Goal: Transaction & Acquisition: Purchase product/service

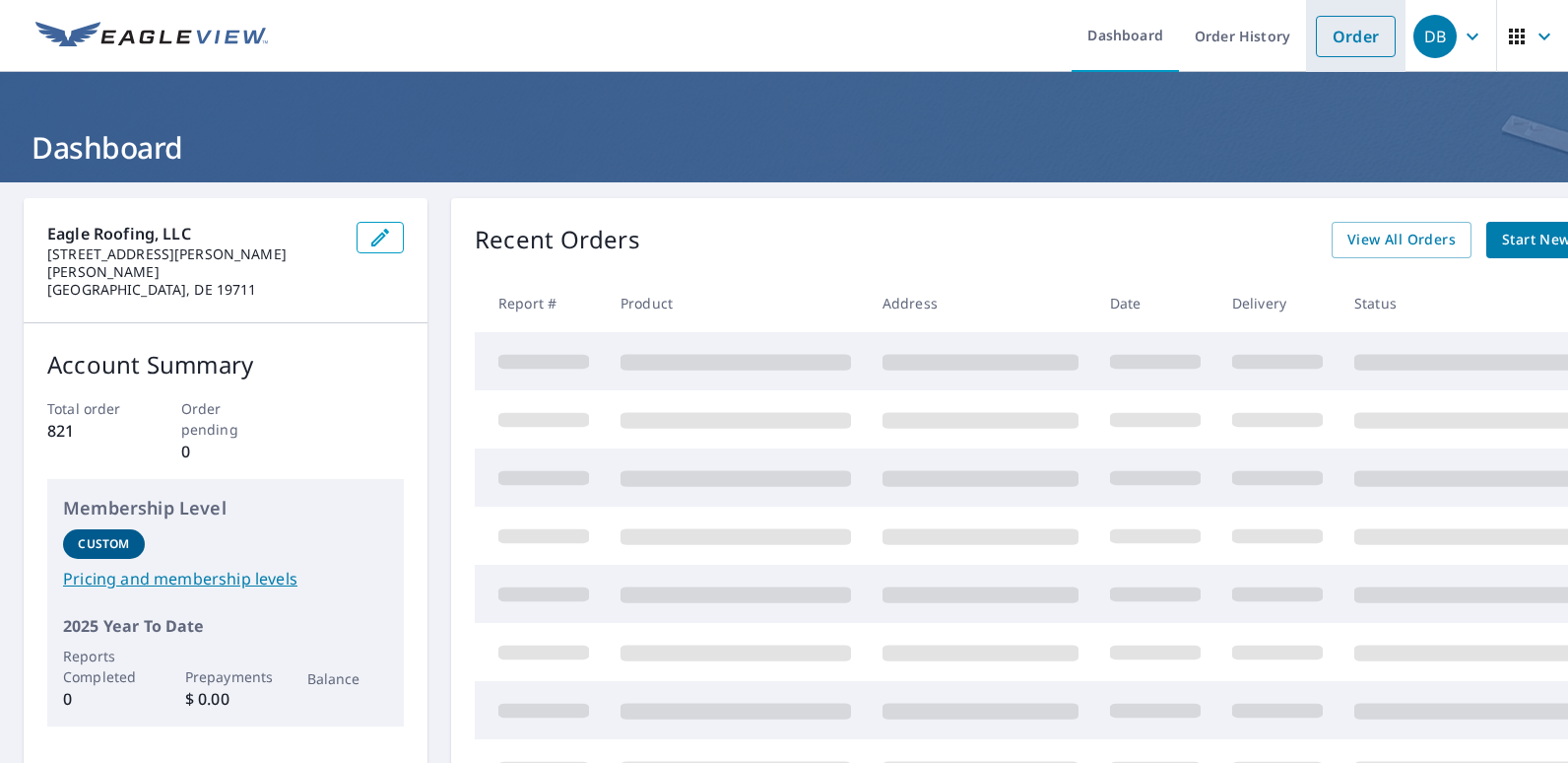
click at [1343, 34] on link "Order" at bounding box center [1355, 37] width 79 height 42
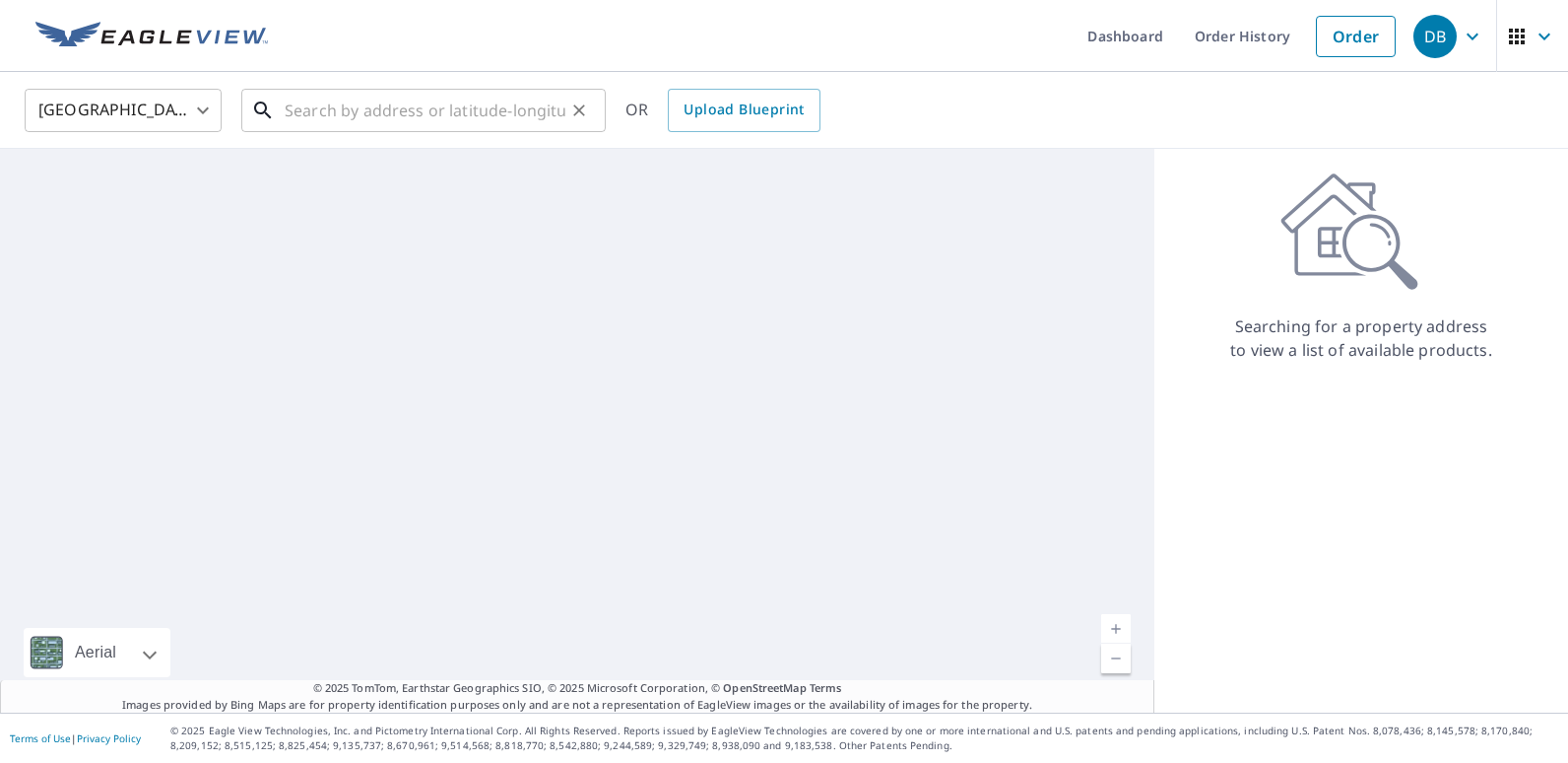
click at [314, 122] on input "text" at bounding box center [425, 110] width 281 height 56
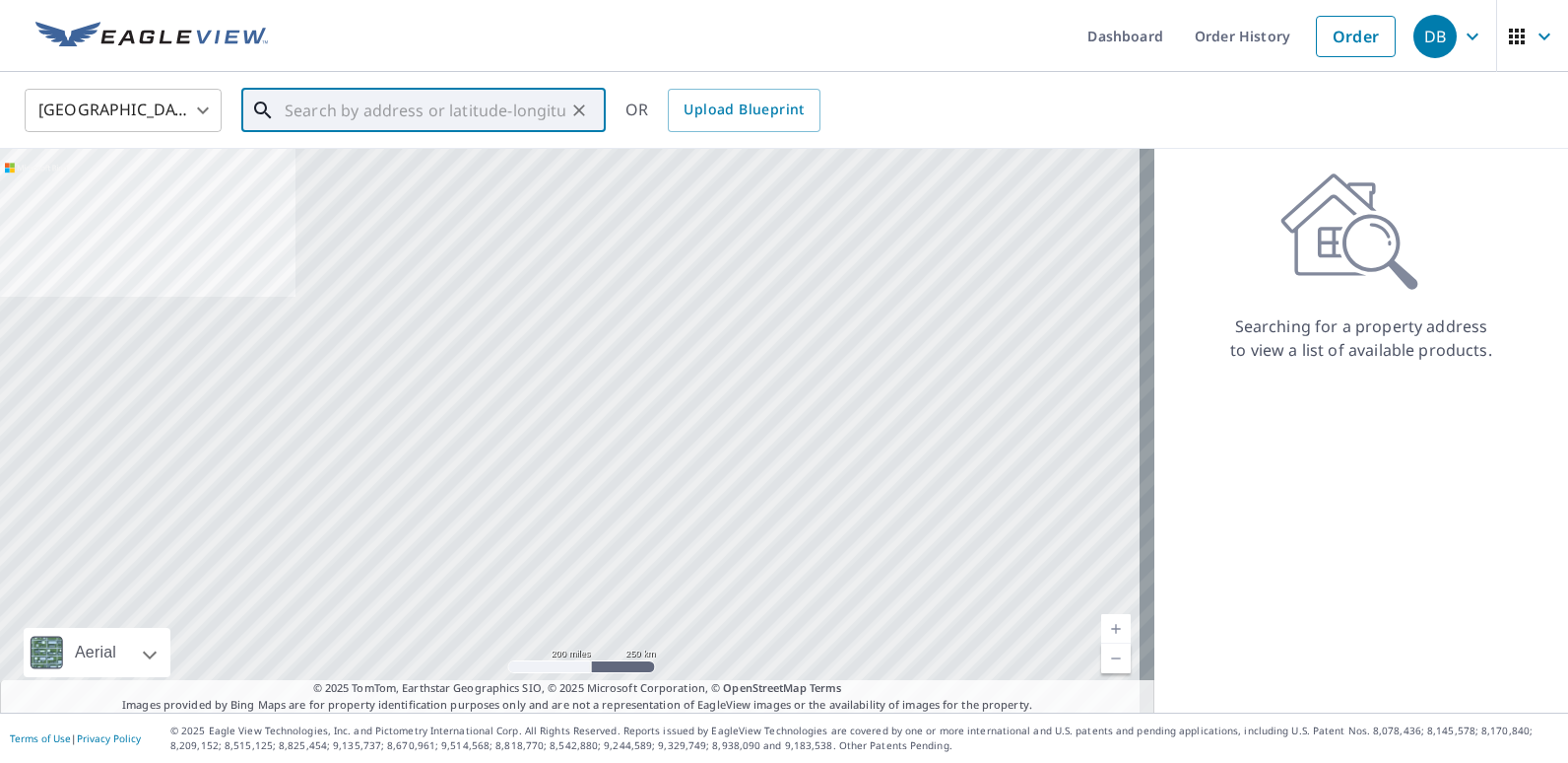
paste input "tenants #[PHONE_NUMBER] name: [PERSON_NAME]"
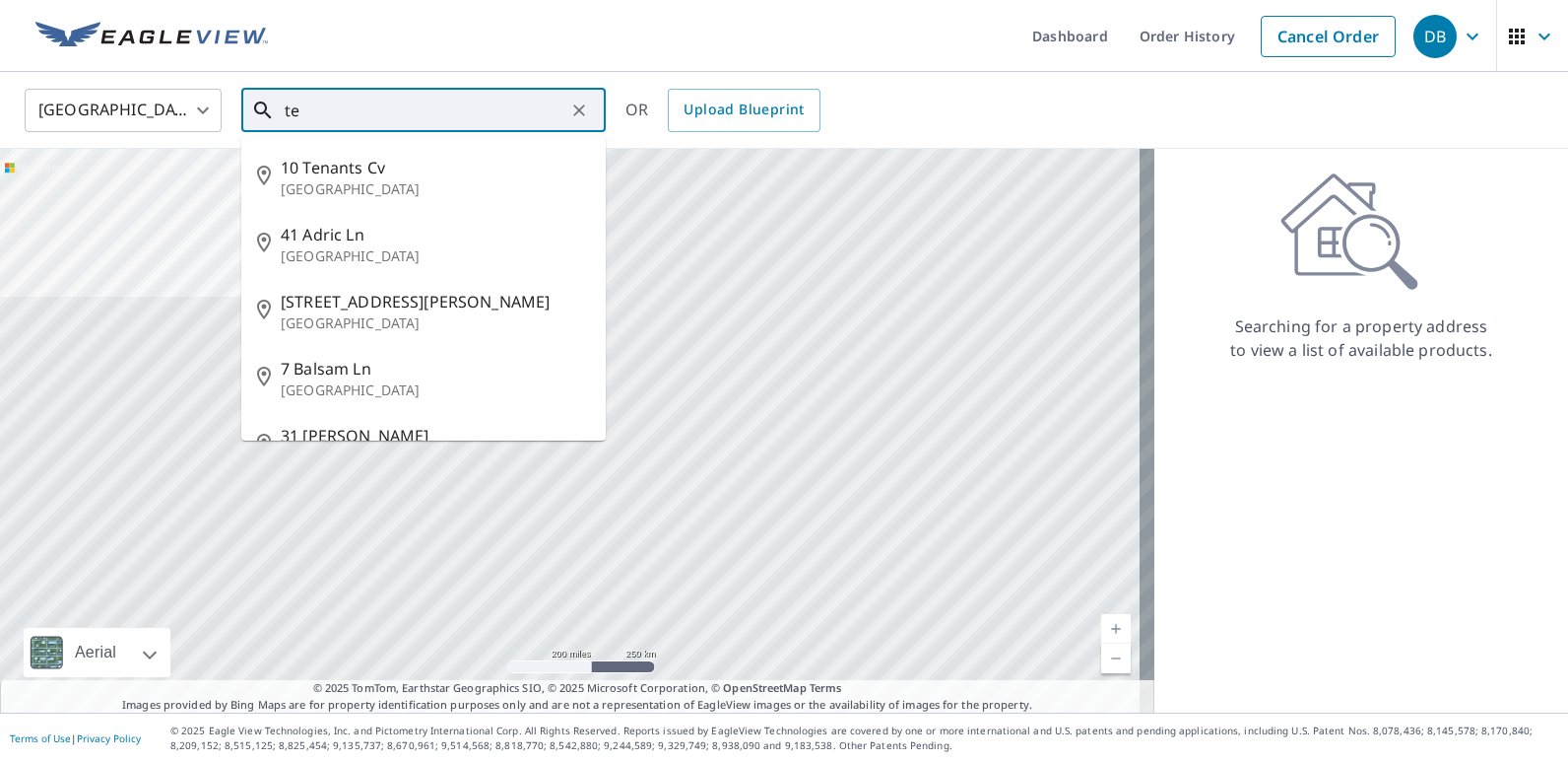
type input "t"
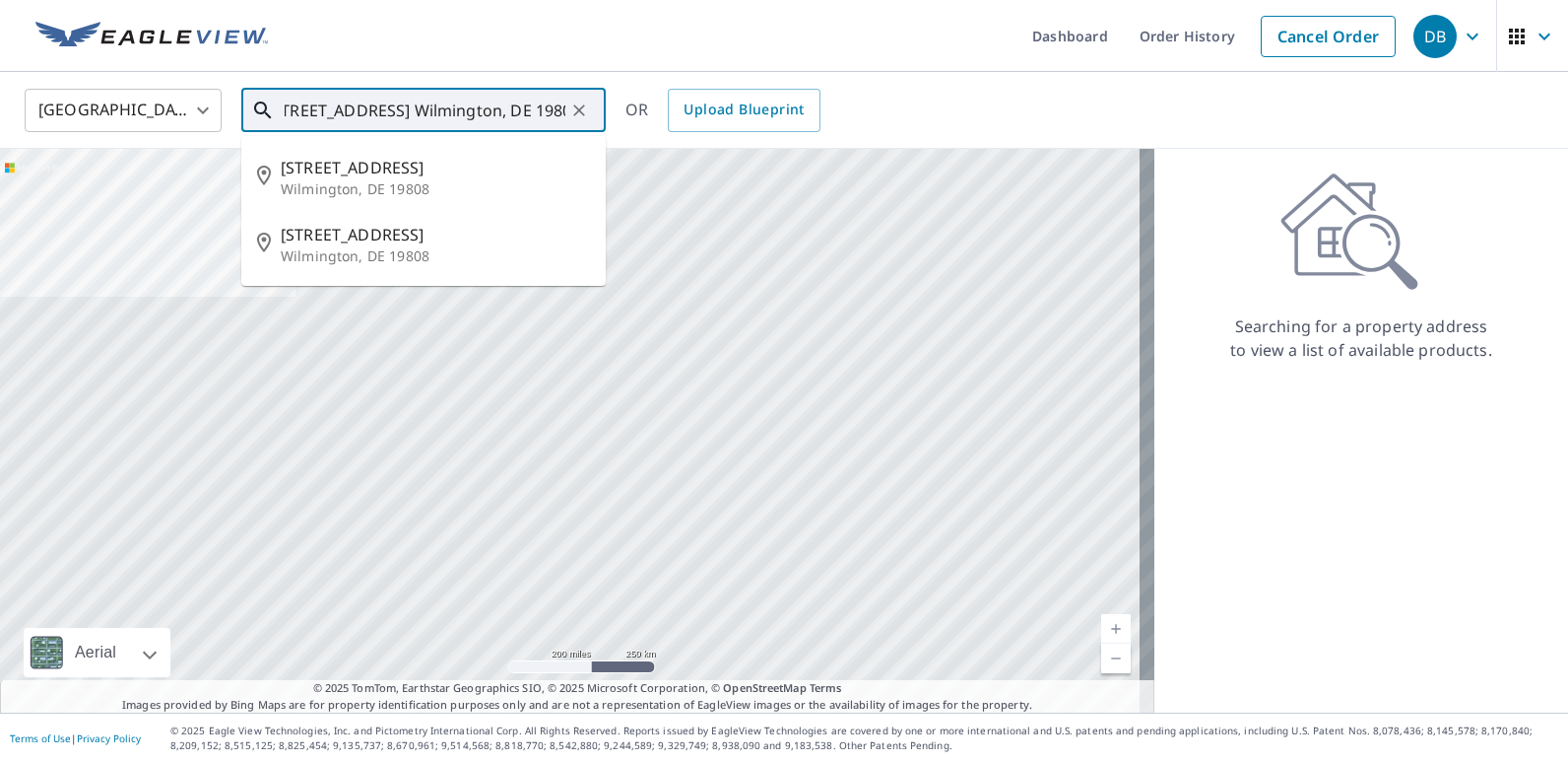
scroll to position [0, 27]
click at [350, 176] on span "[STREET_ADDRESS]" at bounding box center [435, 168] width 309 height 24
type input "[STREET_ADDRESS]"
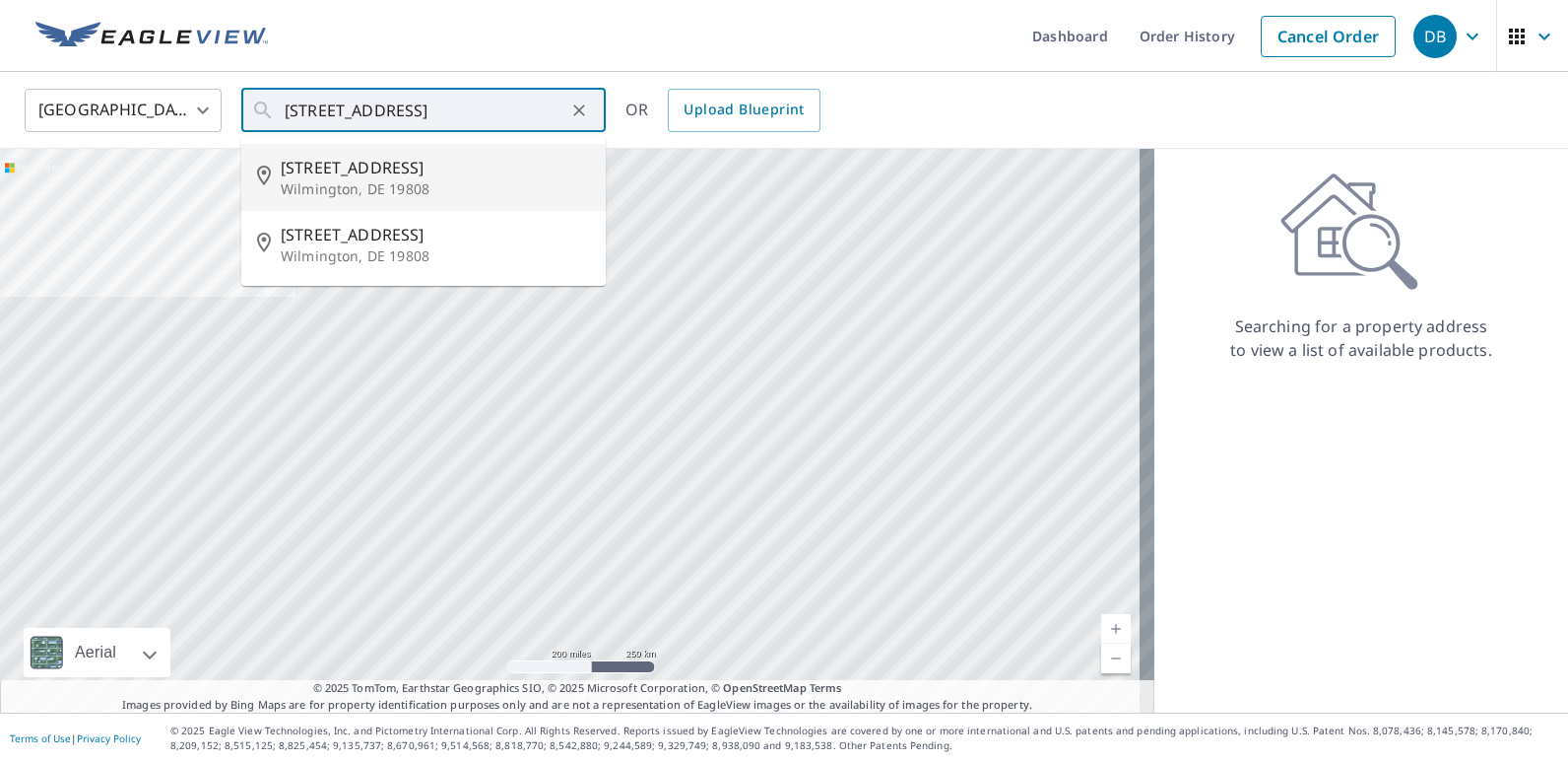
scroll to position [0, 0]
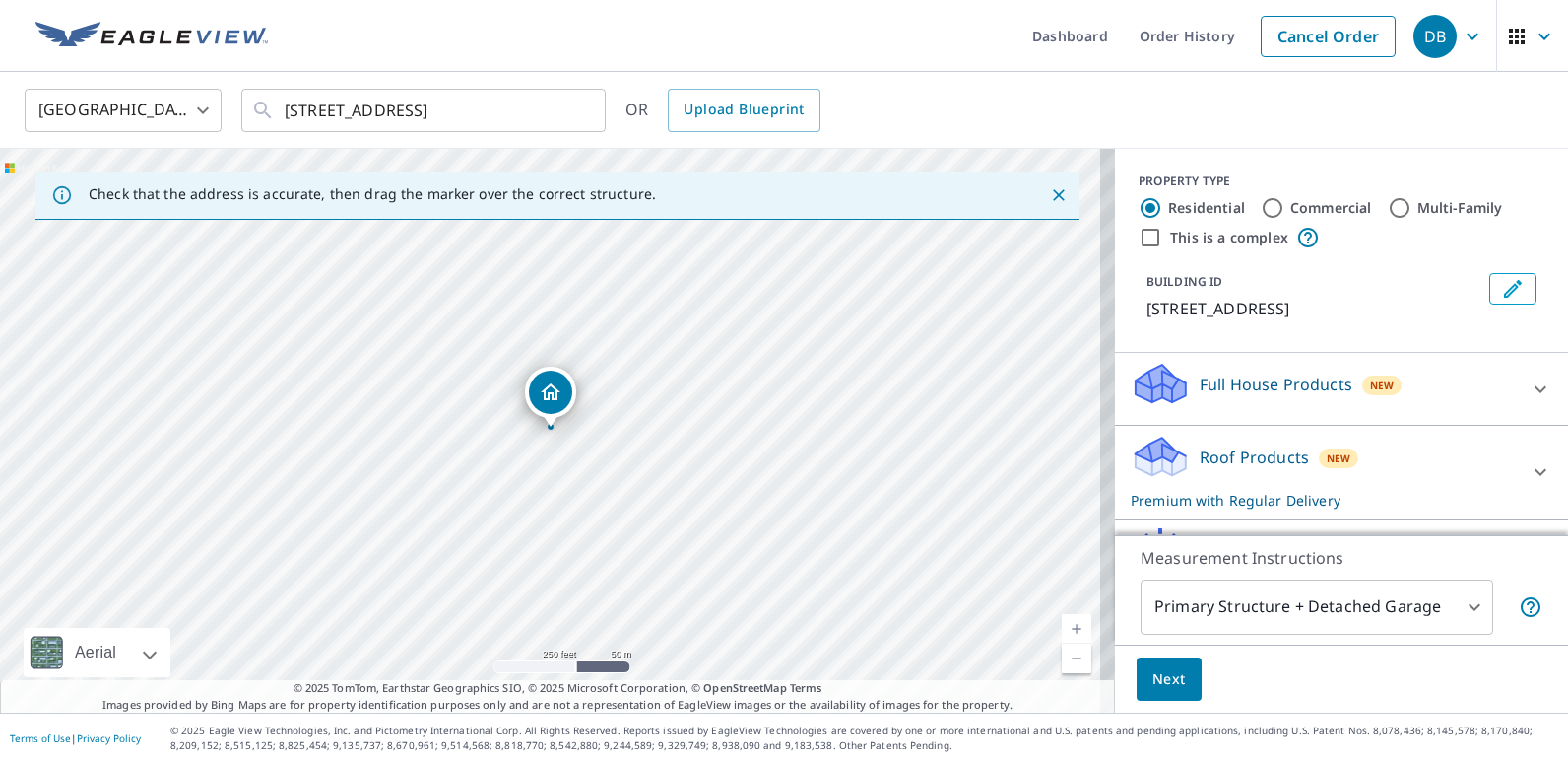
click at [1062, 624] on link "Current Level 17, Zoom In" at bounding box center [1076, 629] width 30 height 30
click at [1062, 624] on link "Current Level 18, Zoom In" at bounding box center [1076, 629] width 30 height 30
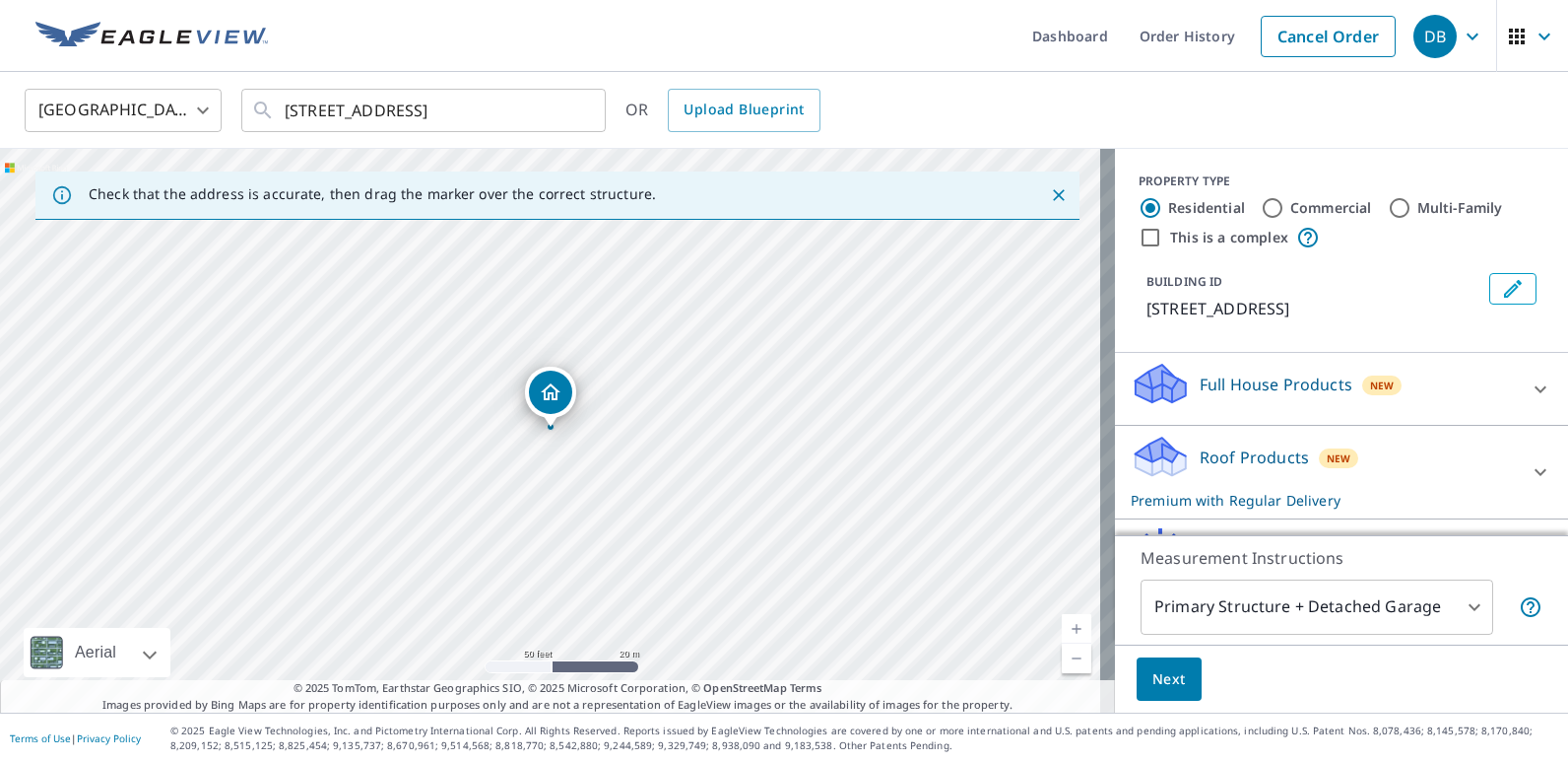
click at [1153, 672] on span "Next" at bounding box center [1170, 680] width 34 height 25
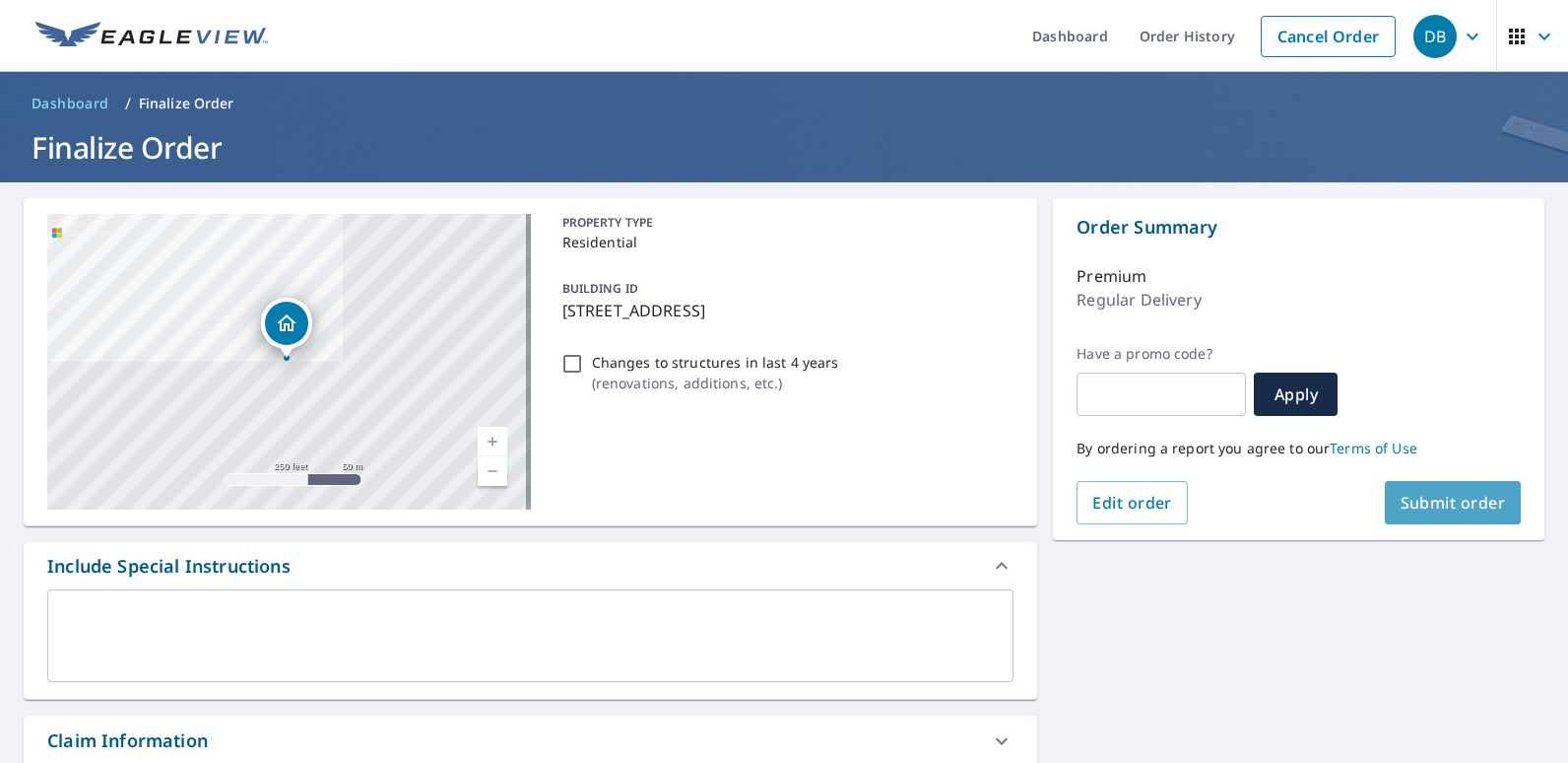
click at [1437, 507] on span "Submit order" at bounding box center [1453, 503] width 105 height 22
checkbox input "true"
